Goal: Task Accomplishment & Management: Use online tool/utility

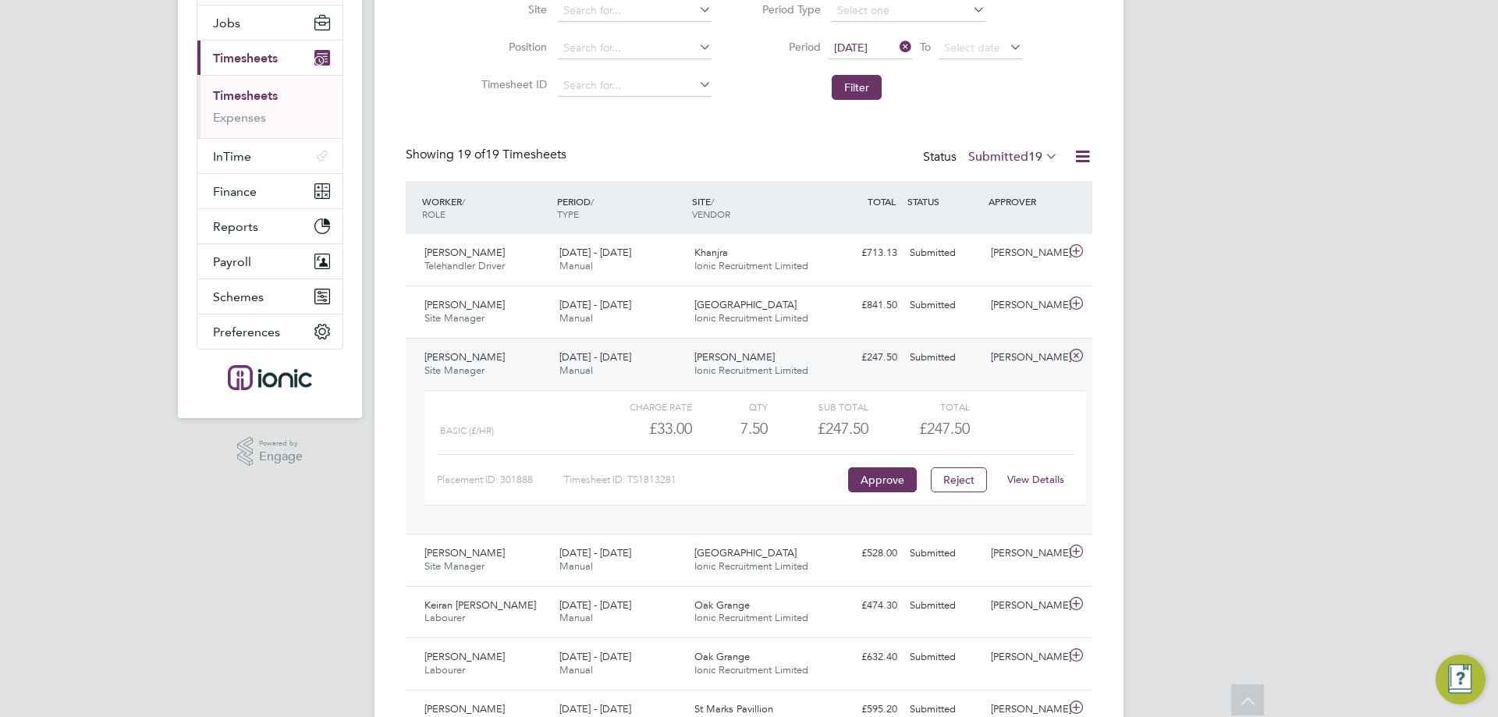
click at [820, 370] on div "[PERSON_NAME] Ionic Recruitment Limited" at bounding box center [755, 364] width 135 height 39
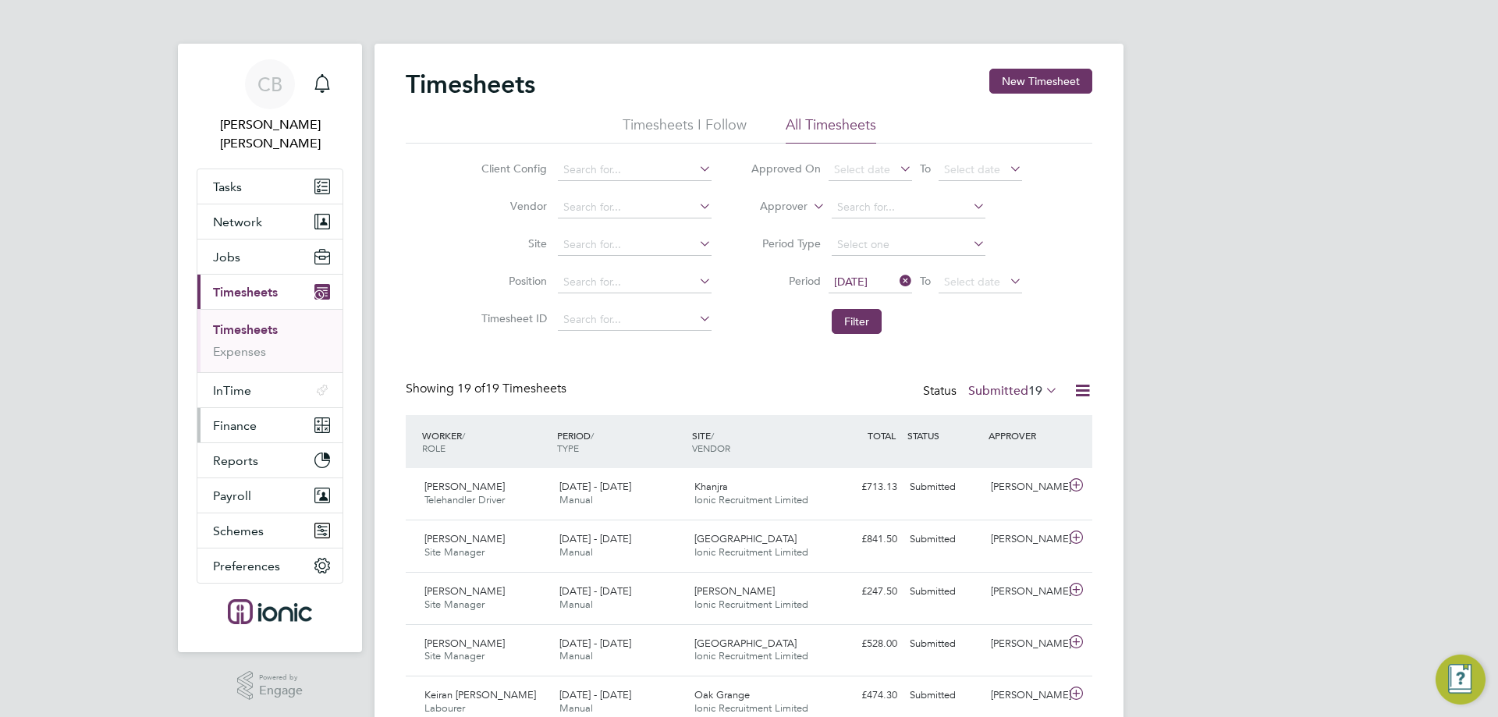
click at [233, 418] on span "Finance" at bounding box center [235, 425] width 44 height 15
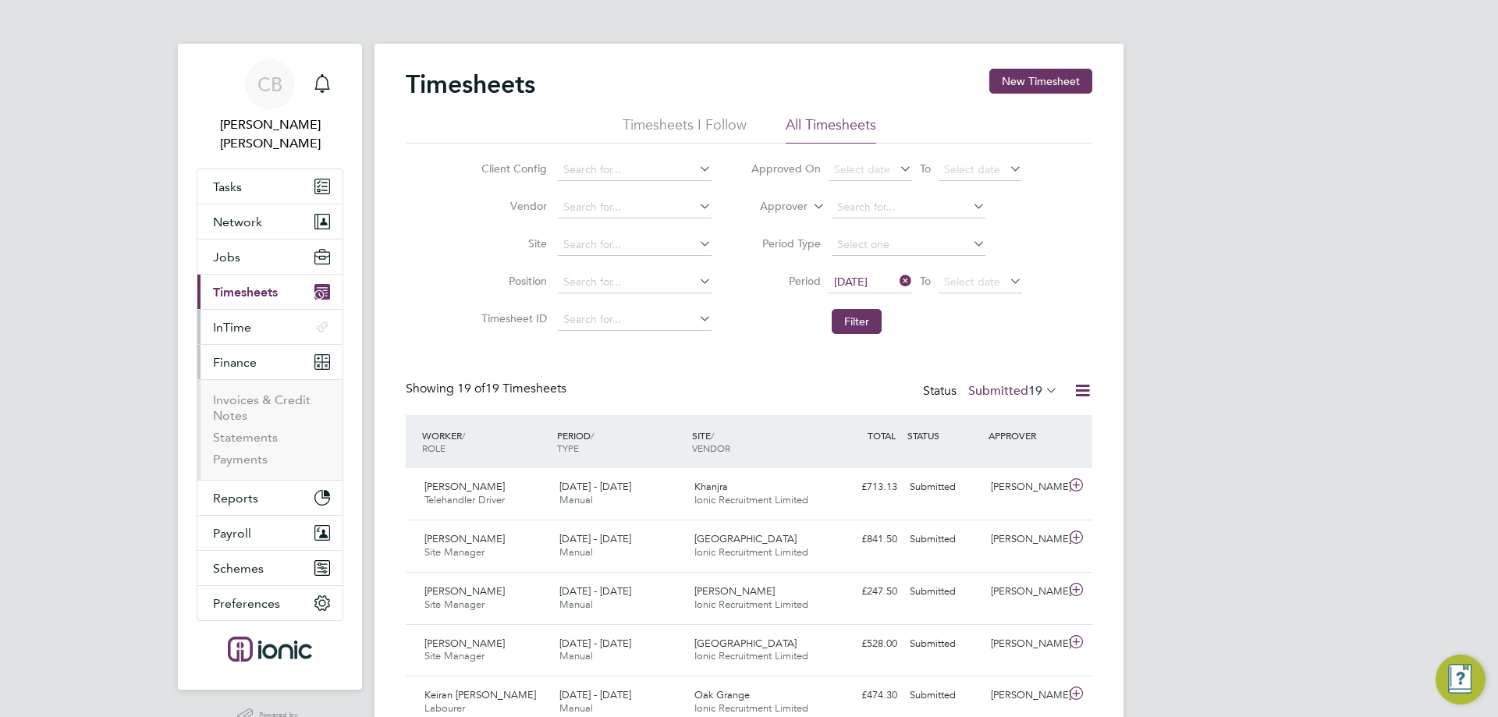
click at [237, 320] on span "InTime" at bounding box center [232, 327] width 38 height 15
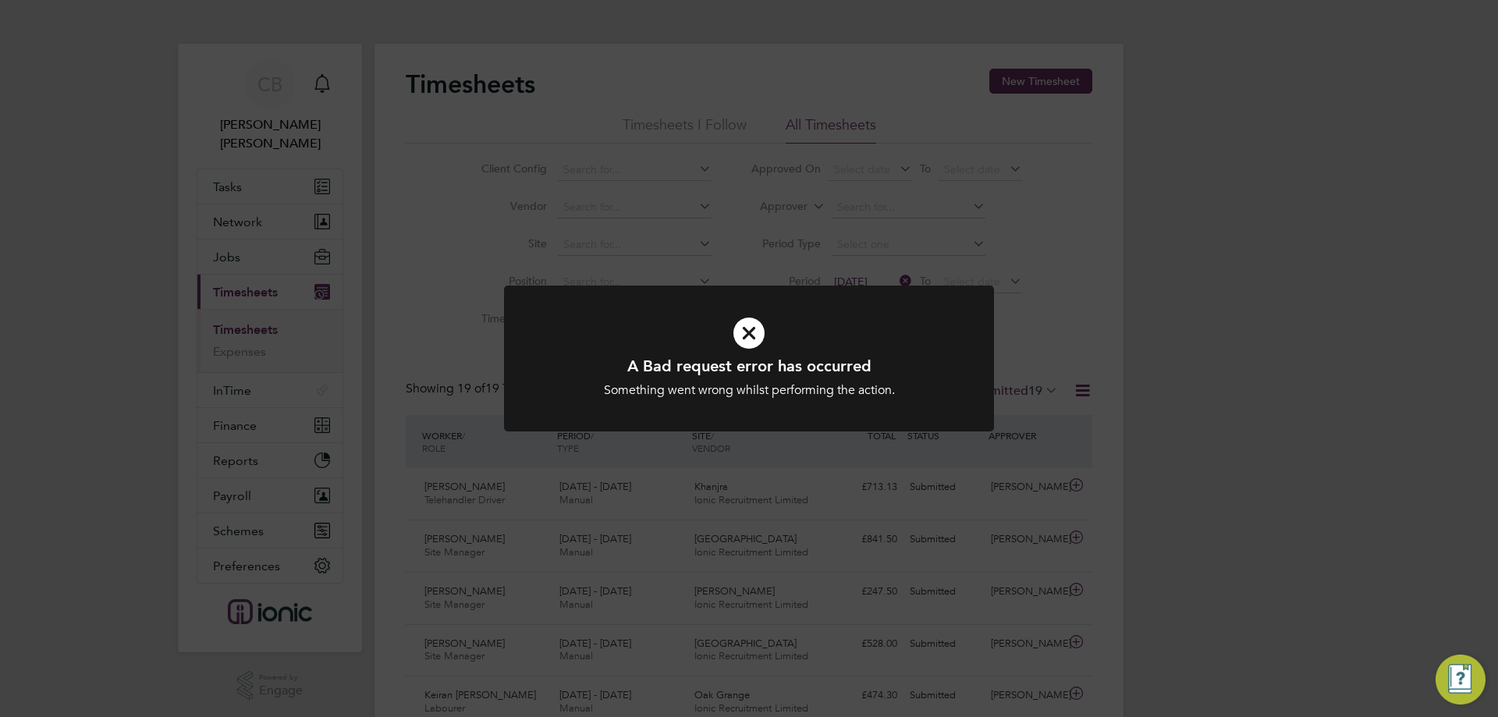
click at [805, 236] on div "A Bad request error has occurred Something went wrong whilst performing the act…" at bounding box center [749, 358] width 1498 height 717
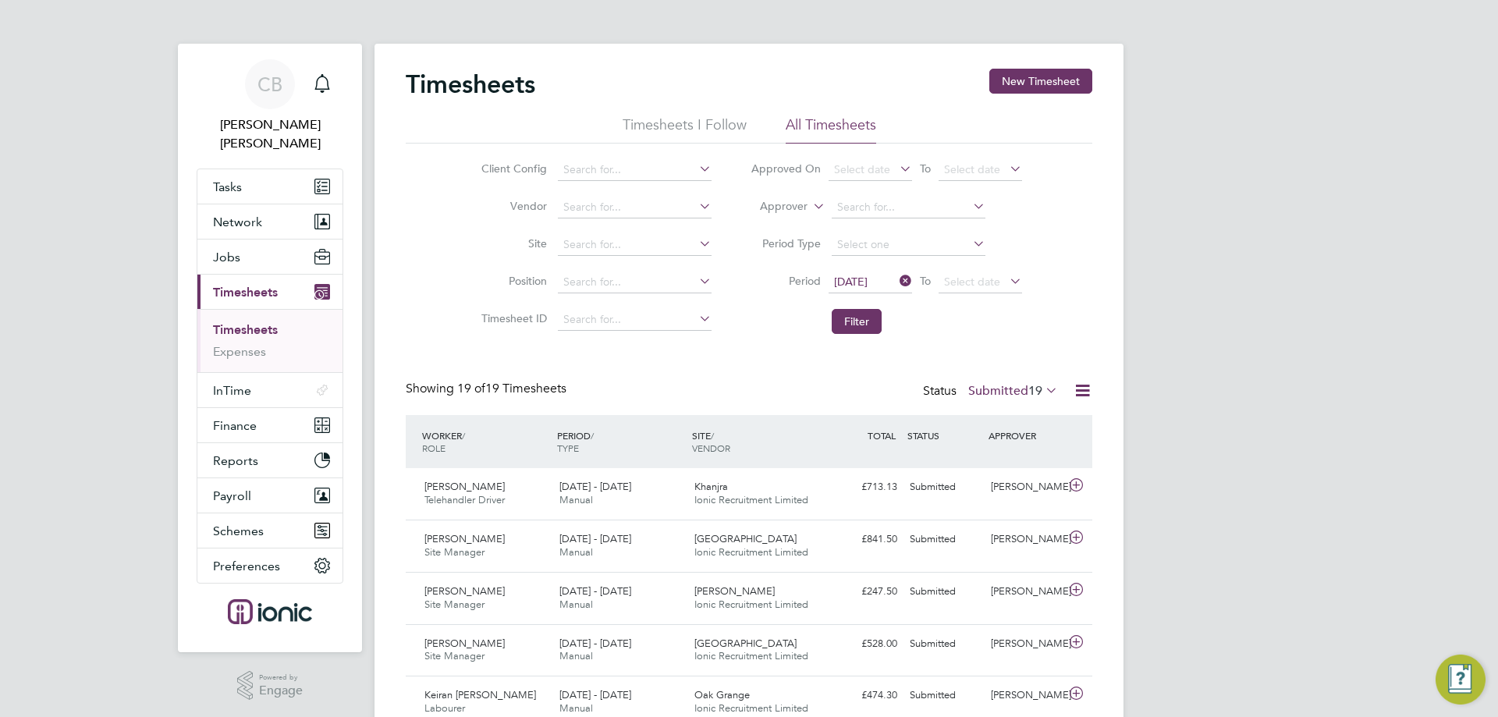
click at [246, 322] on link "Timesheets" at bounding box center [245, 329] width 65 height 15
click at [881, 312] on li "Filter" at bounding box center [886, 321] width 310 height 41
click at [872, 311] on button "Filter" at bounding box center [856, 321] width 50 height 25
click at [1042, 391] on icon at bounding box center [1042, 390] width 0 height 22
click at [1042, 389] on icon at bounding box center [1042, 390] width 0 height 22
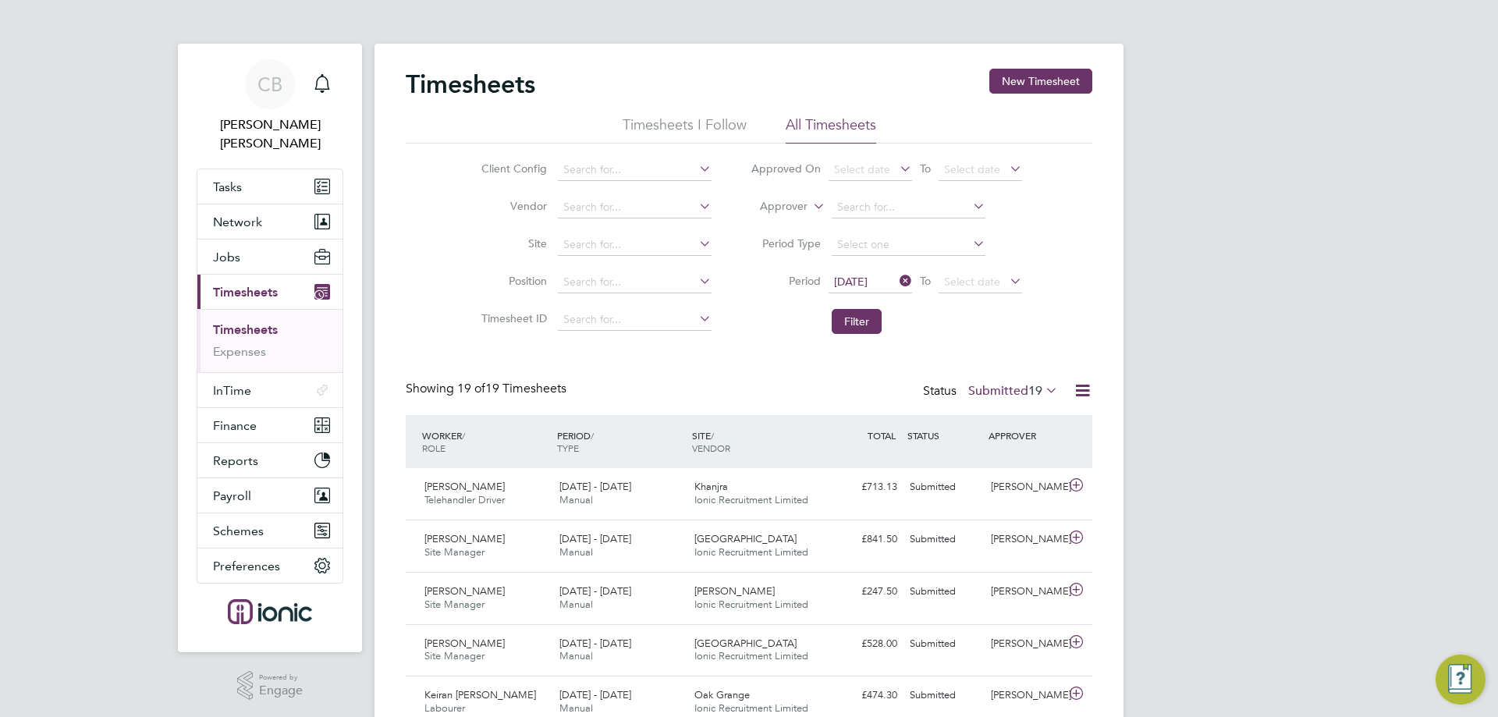
click at [991, 342] on li "Filter" at bounding box center [886, 321] width 310 height 41
click at [845, 336] on li "Filter" at bounding box center [886, 321] width 310 height 41
click at [861, 318] on button "Filter" at bounding box center [856, 321] width 50 height 25
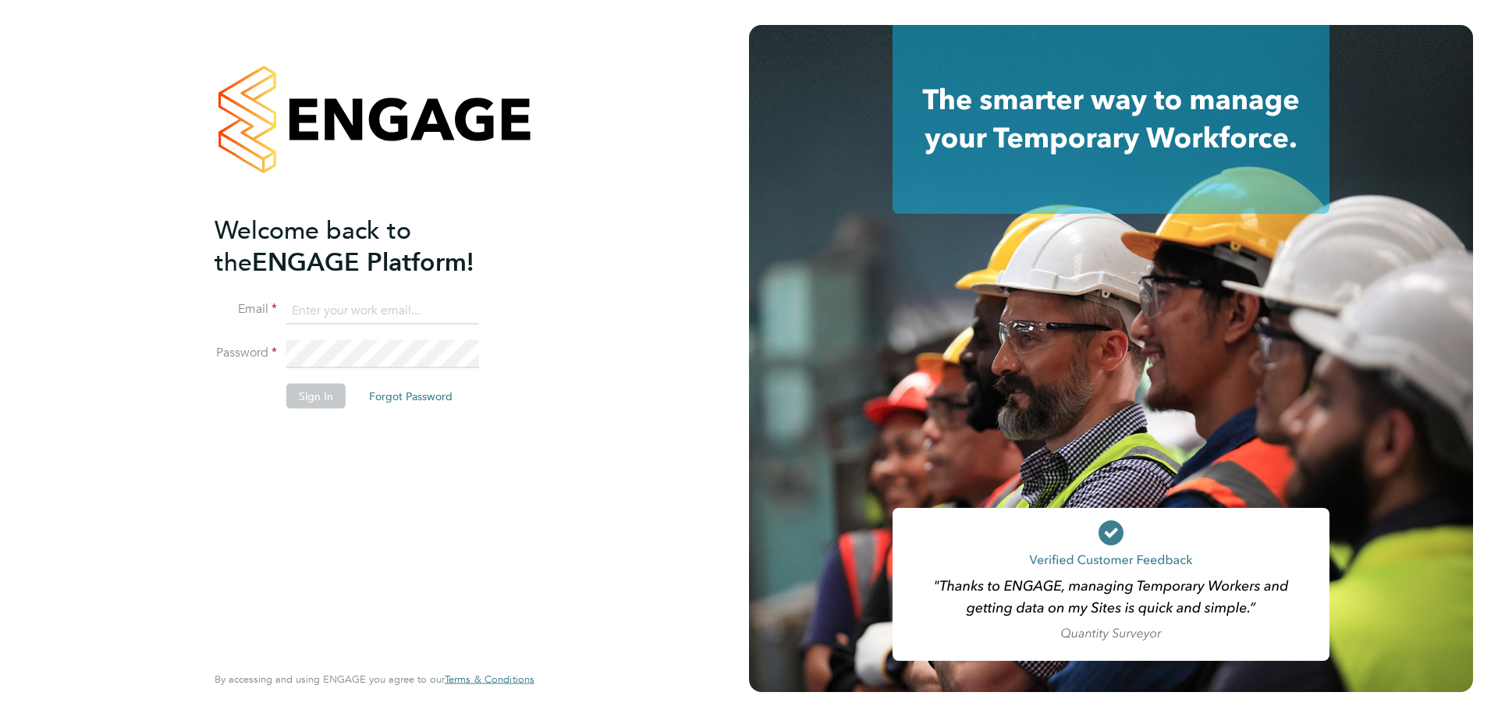
type input "c.batty@ionic.jobs"
click at [330, 406] on button "Sign In" at bounding box center [315, 396] width 59 height 25
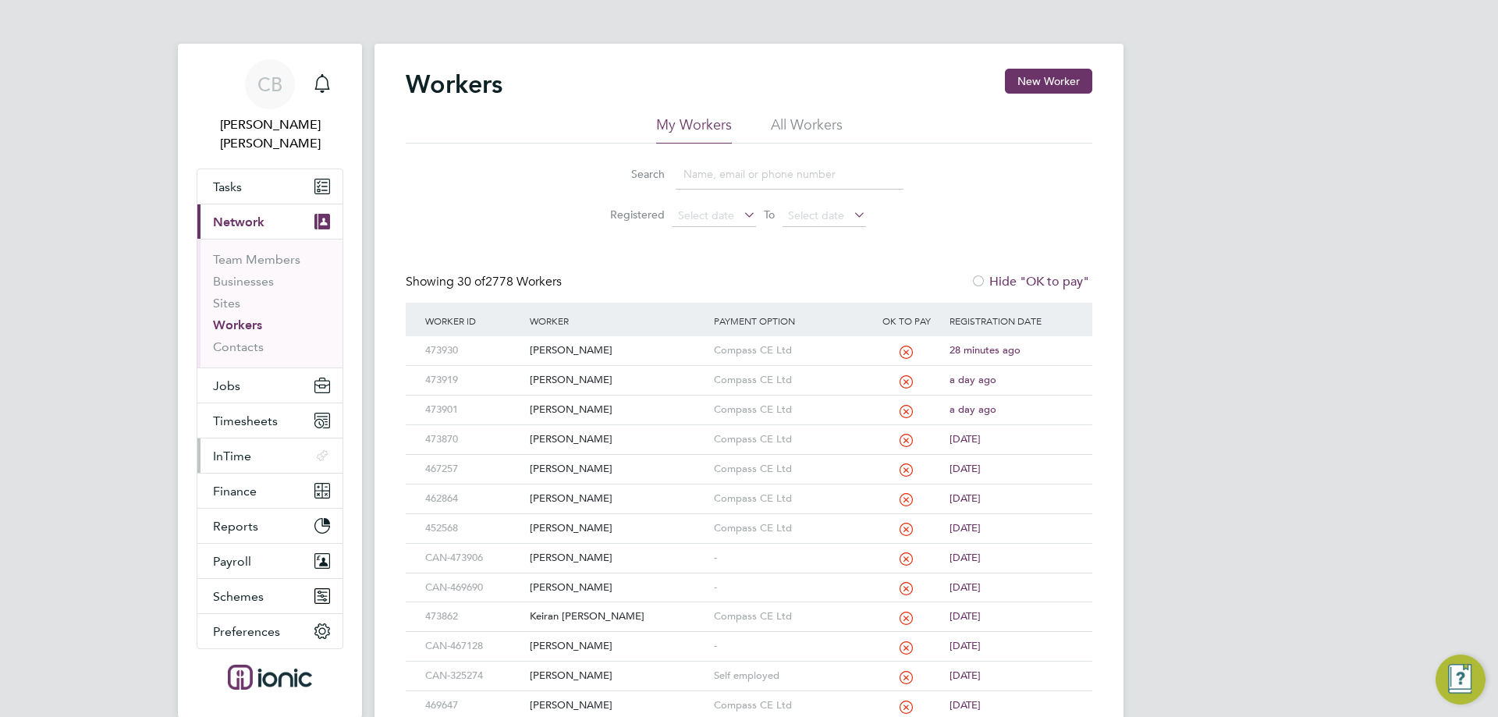
click at [241, 448] on span "InTime" at bounding box center [232, 455] width 38 height 15
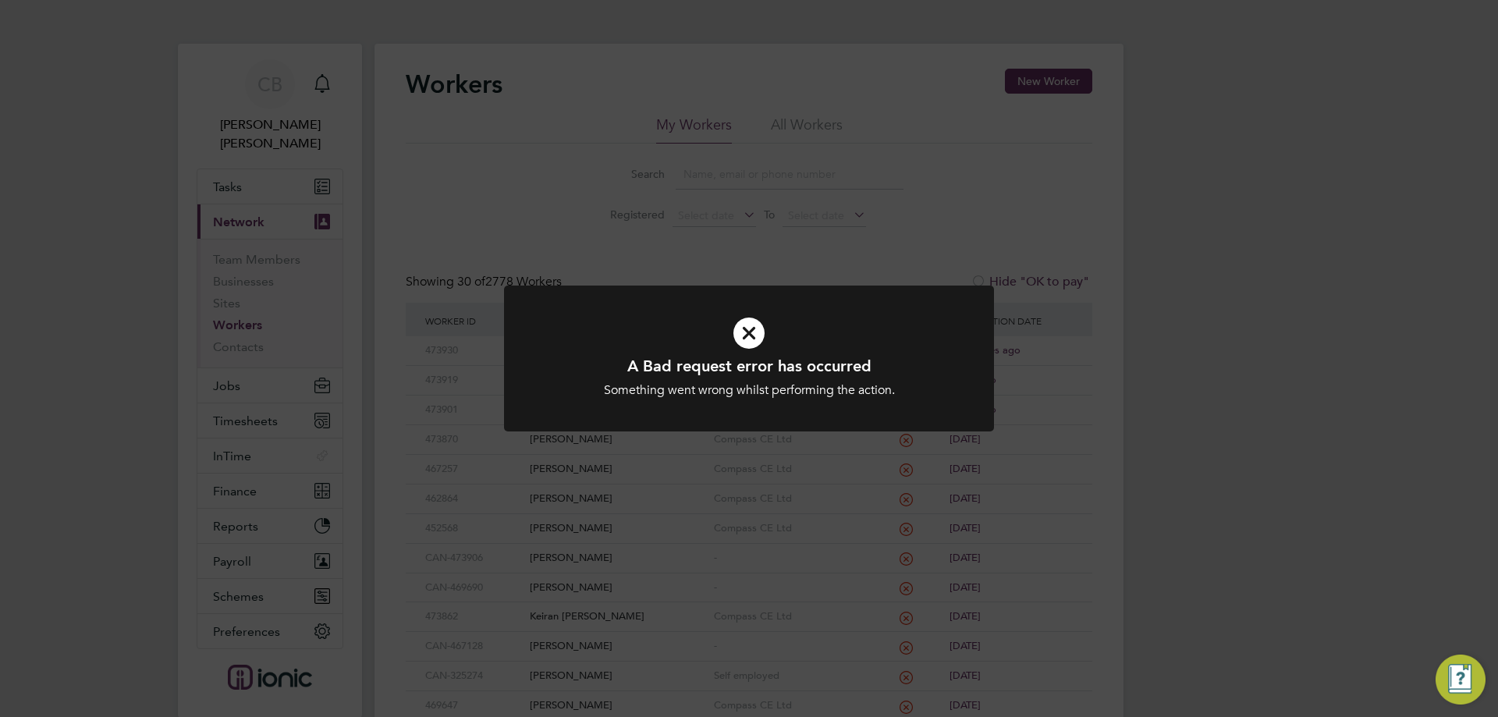
click at [246, 403] on div "A Bad request error has occurred Something went wrong whilst performing the act…" at bounding box center [749, 358] width 1498 height 717
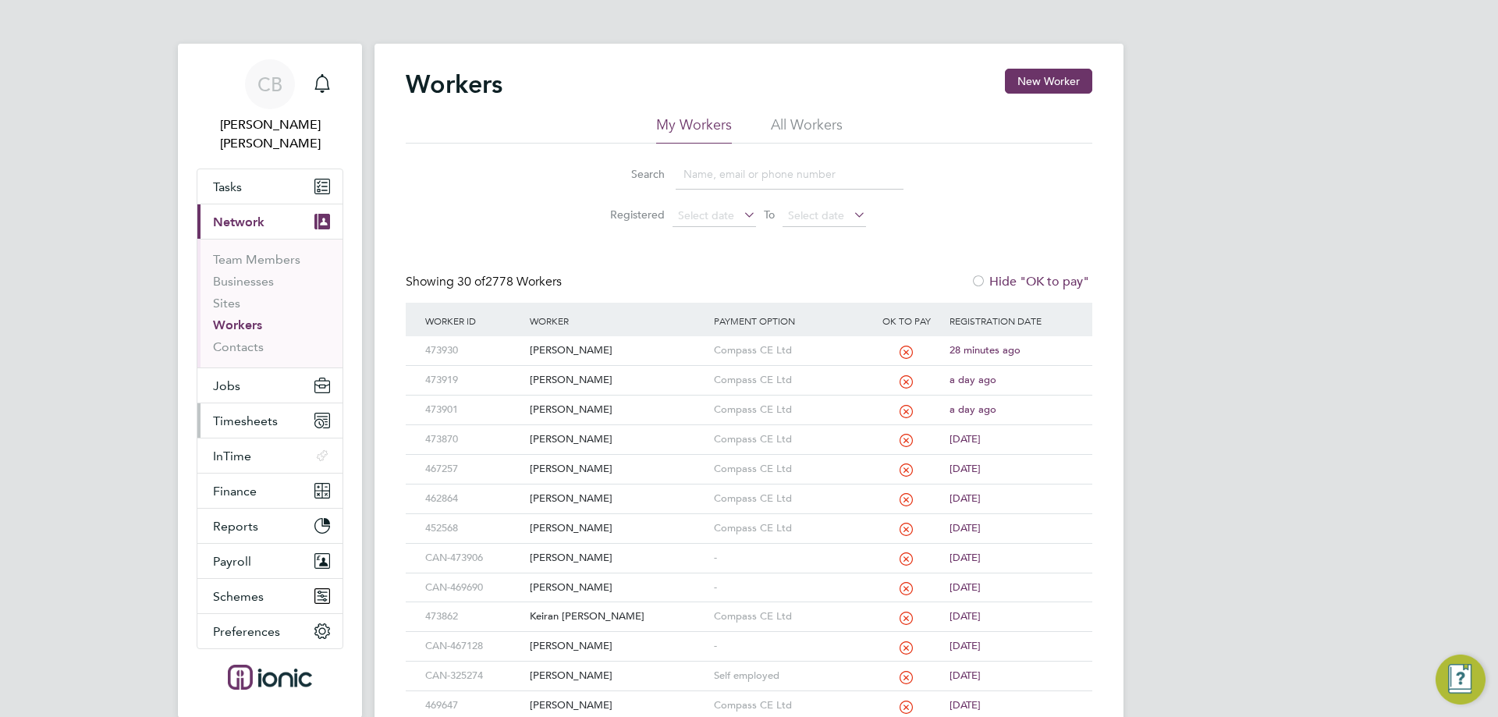
click at [246, 413] on span "Timesheets" at bounding box center [245, 420] width 65 height 15
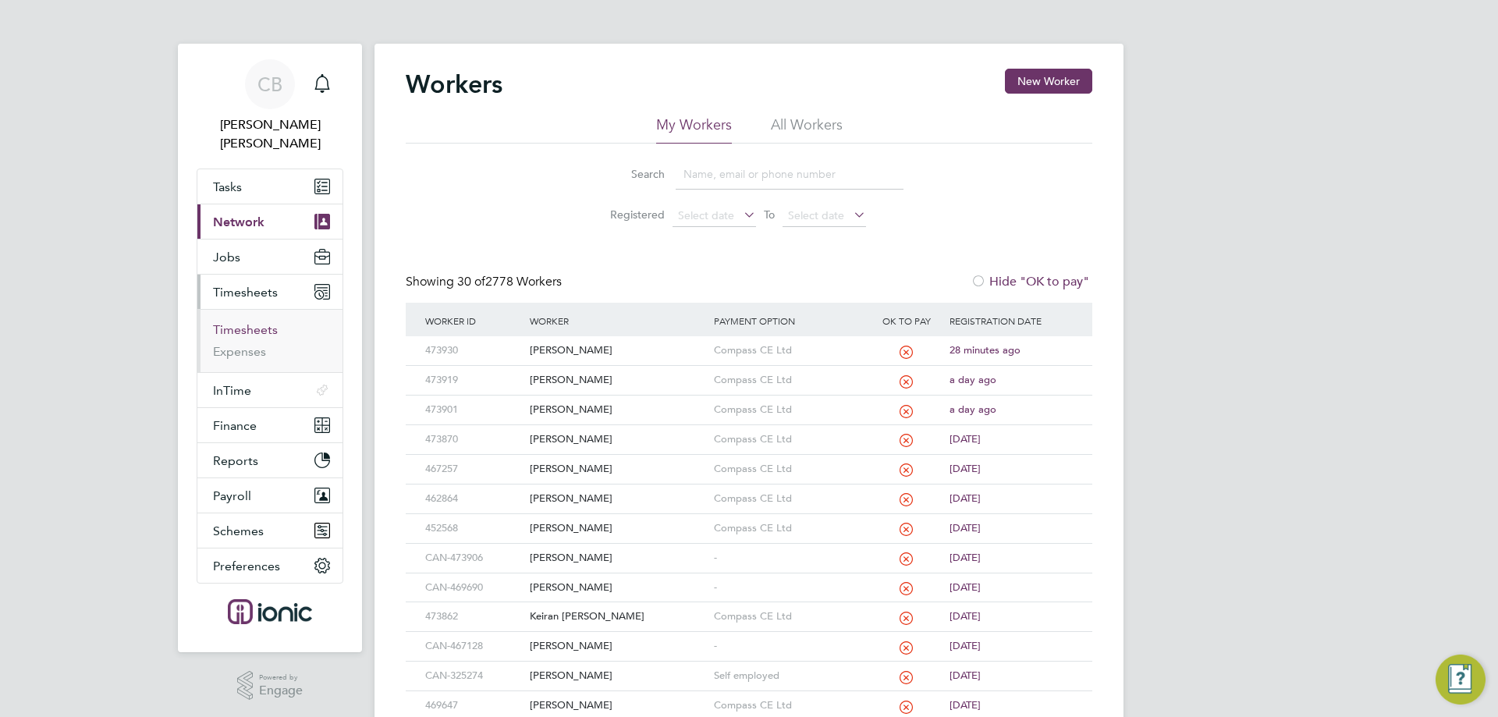
click at [259, 322] on link "Timesheets" at bounding box center [245, 329] width 65 height 15
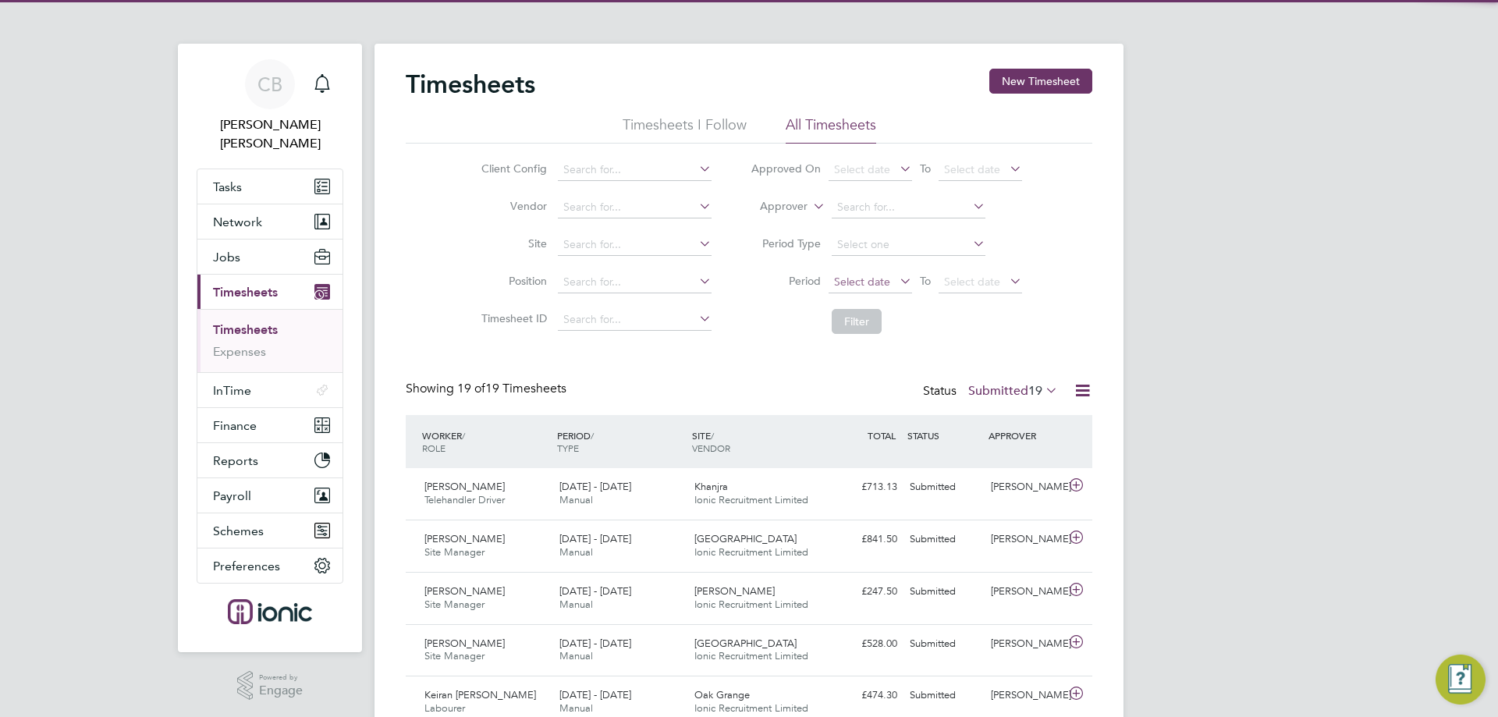
click at [857, 278] on span "Select date" at bounding box center [862, 282] width 56 height 14
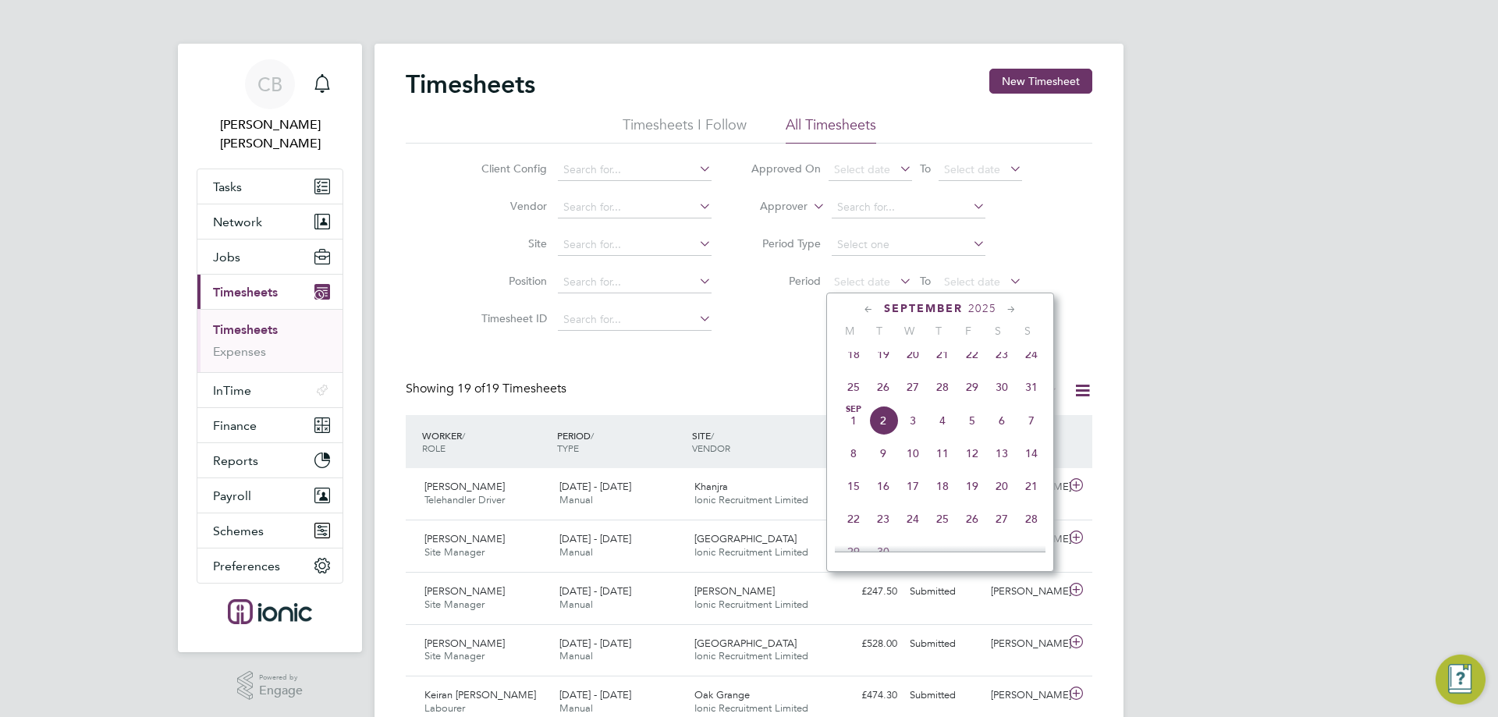
click at [853, 388] on span "25" at bounding box center [853, 387] width 30 height 30
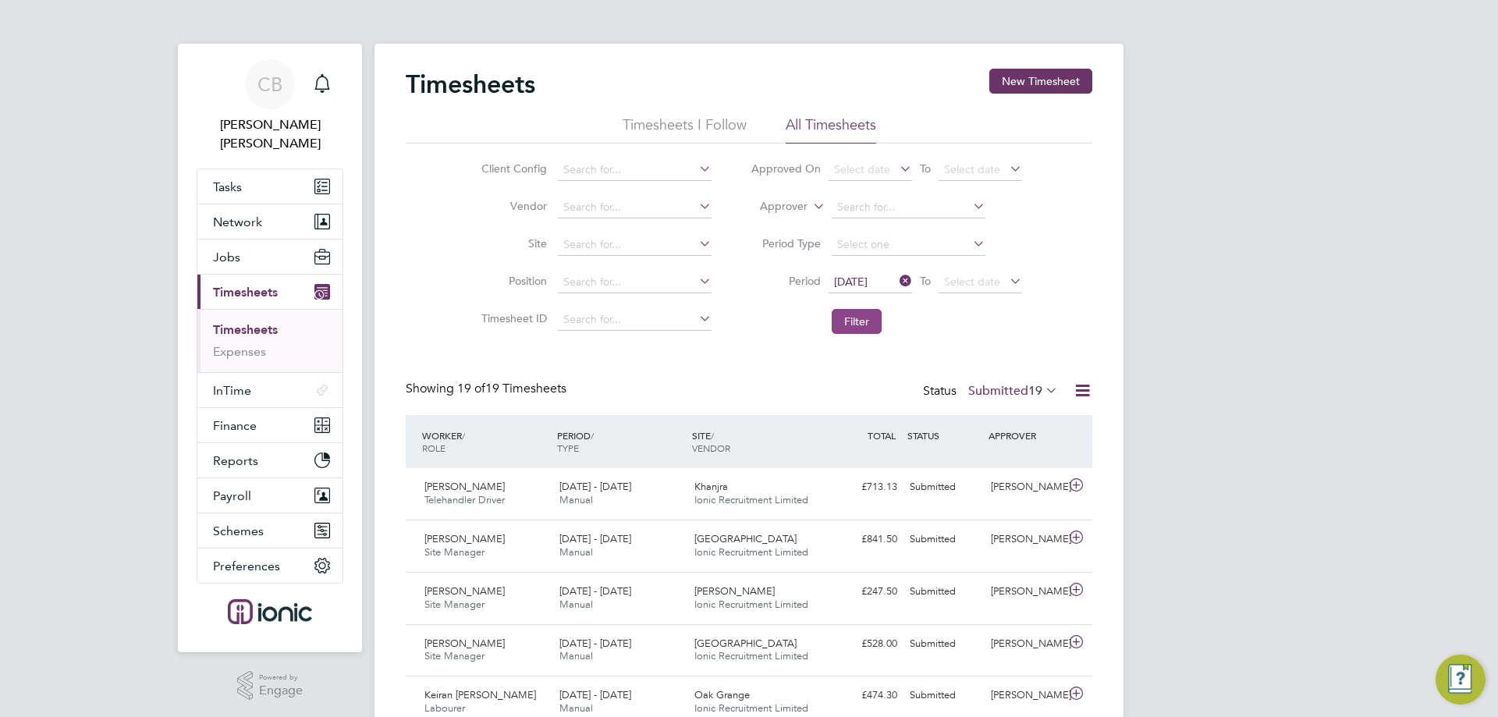
click at [859, 318] on button "Filter" at bounding box center [856, 321] width 50 height 25
click at [1042, 385] on icon at bounding box center [1042, 390] width 0 height 22
click at [838, 314] on button "Filter" at bounding box center [856, 321] width 50 height 25
click at [851, 322] on button "Filter" at bounding box center [856, 321] width 50 height 25
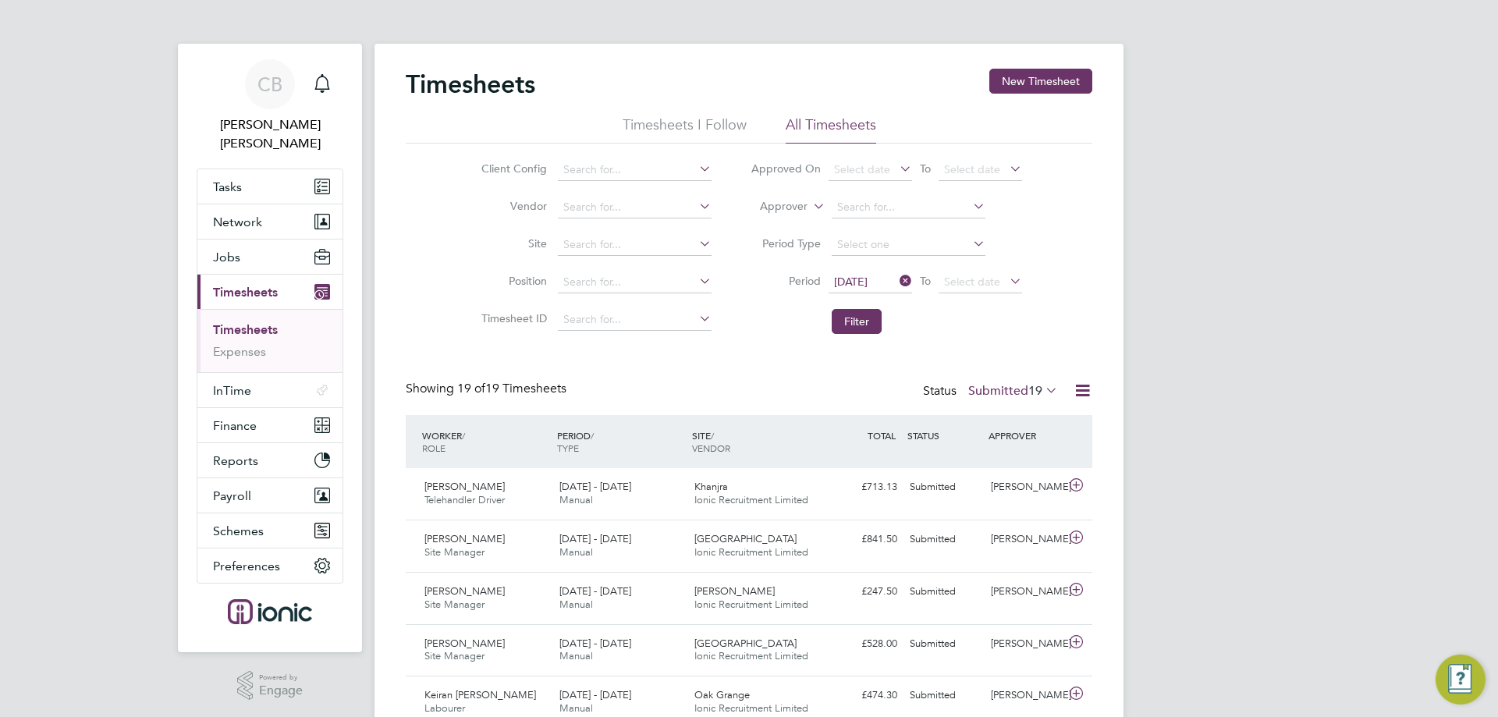
click at [868, 305] on li "Filter" at bounding box center [886, 321] width 310 height 41
click at [856, 321] on button "Filter" at bounding box center [856, 321] width 50 height 25
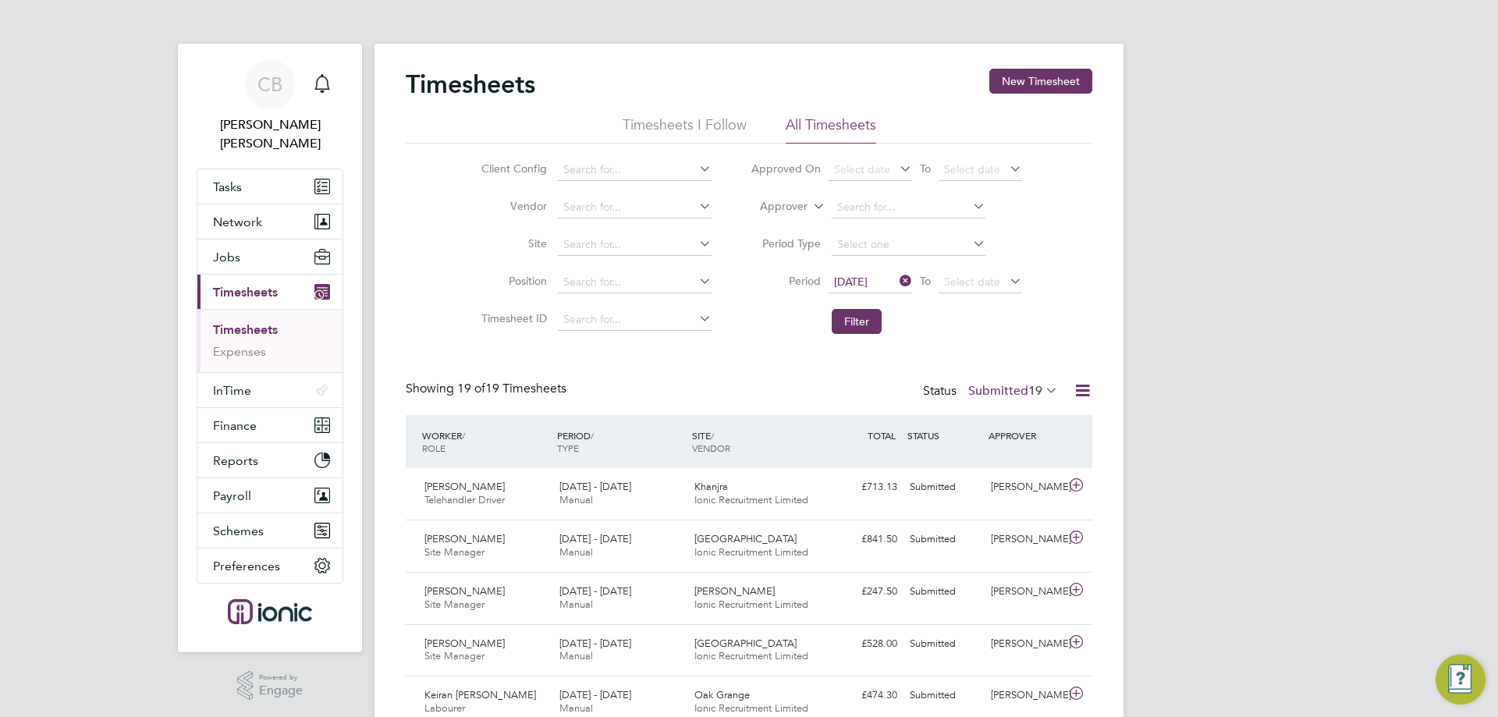
click at [1037, 394] on span "19" at bounding box center [1035, 391] width 14 height 16
click at [771, 382] on div "Showing 19 of 19 Timesheets Status Submitted 19" at bounding box center [749, 398] width 686 height 34
click at [870, 323] on button "Filter" at bounding box center [856, 321] width 50 height 25
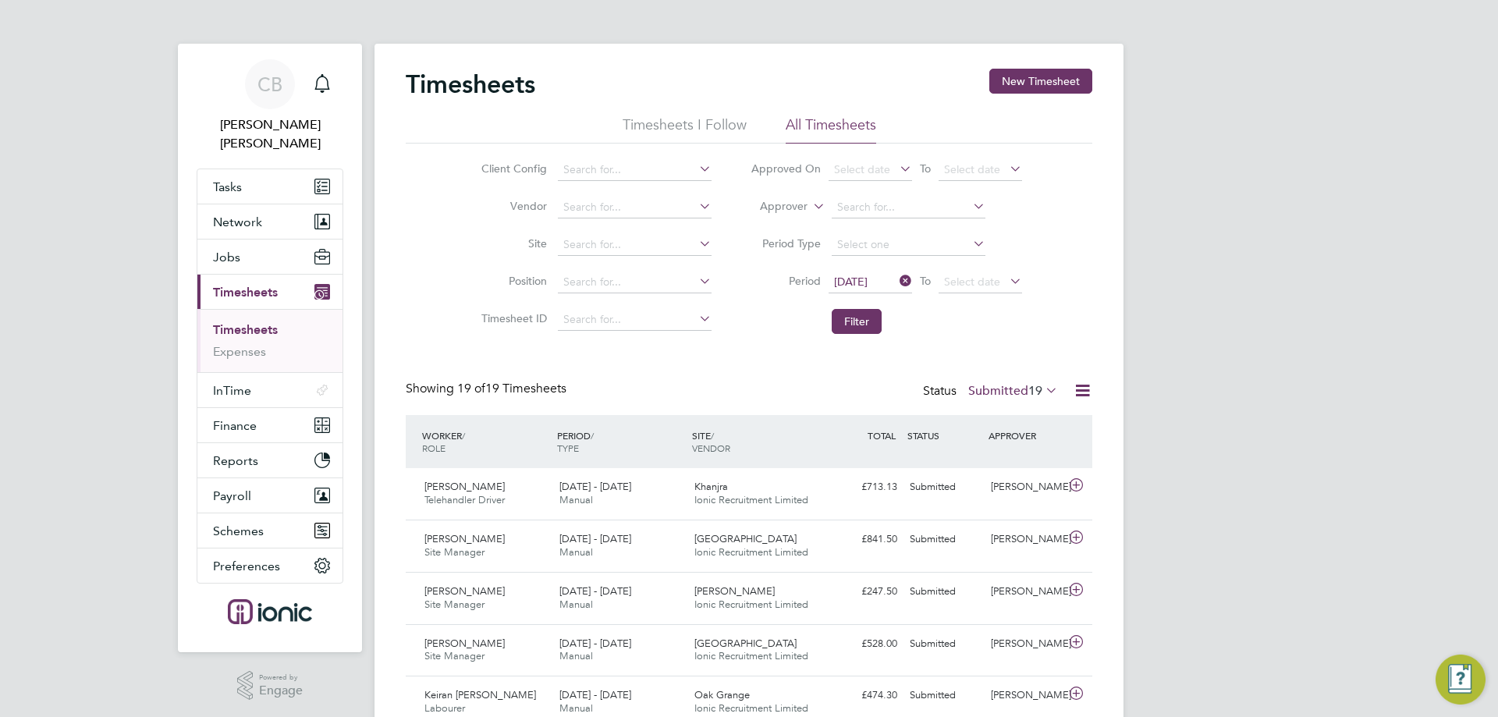
click at [1032, 387] on span "19" at bounding box center [1035, 391] width 14 height 16
click at [860, 309] on button "Filter" at bounding box center [856, 321] width 50 height 25
click at [857, 313] on button "Filter" at bounding box center [856, 321] width 50 height 25
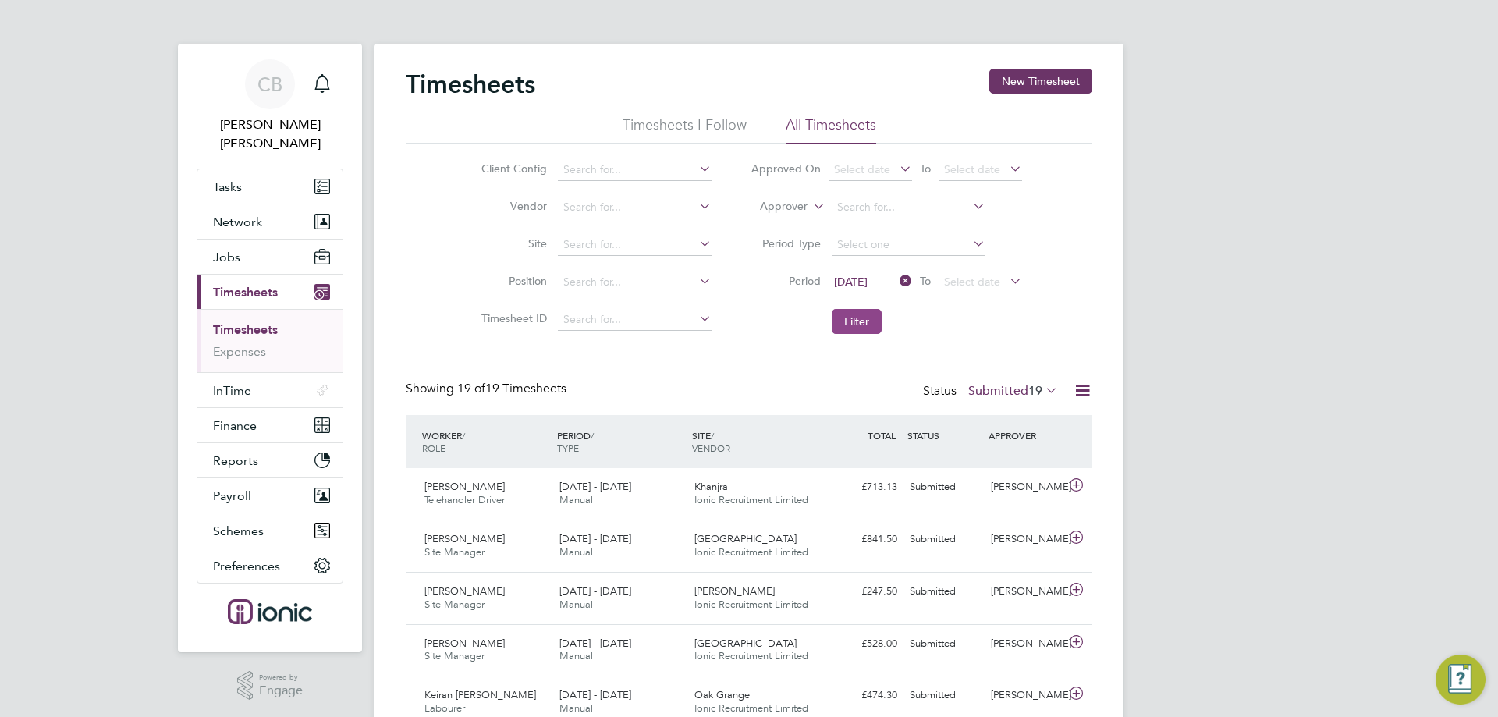
click at [860, 329] on button "Filter" at bounding box center [856, 321] width 50 height 25
click at [867, 314] on button "Filter" at bounding box center [856, 321] width 50 height 25
click at [1003, 386] on label "Submitted 19" at bounding box center [1013, 391] width 90 height 16
